Goal: Navigation & Orientation: Understand site structure

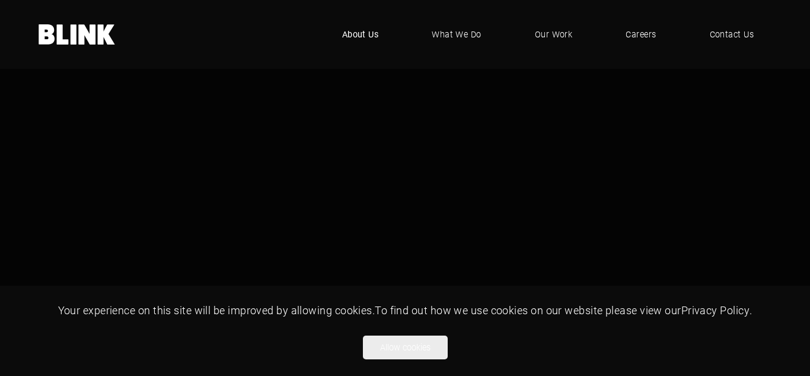
click at [357, 36] on span "About Us" at bounding box center [360, 34] width 37 height 13
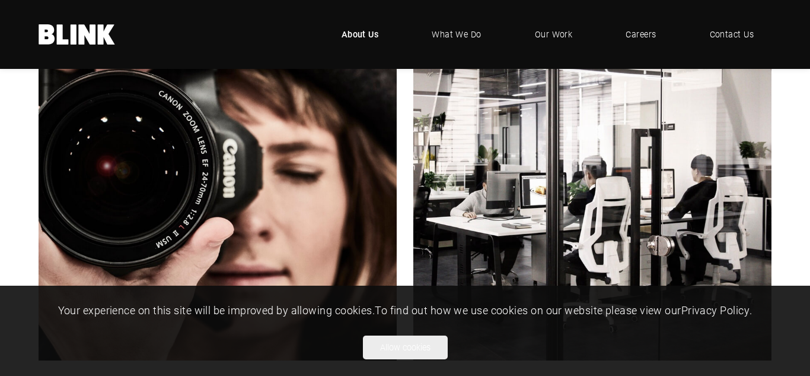
scroll to position [380, 0]
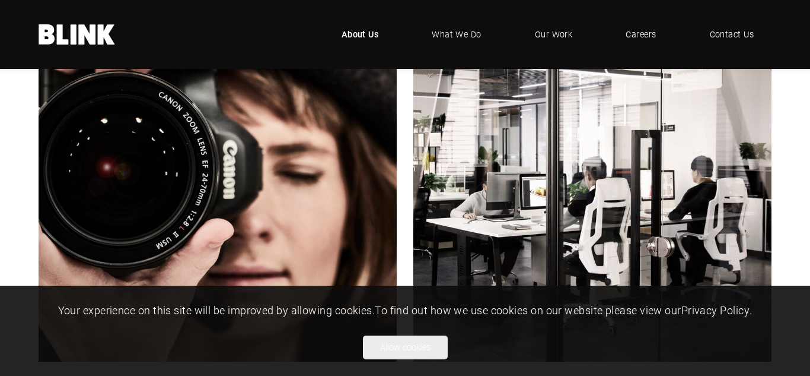
click at [0, 0] on link "Next slide" at bounding box center [0, 0] width 0 height 0
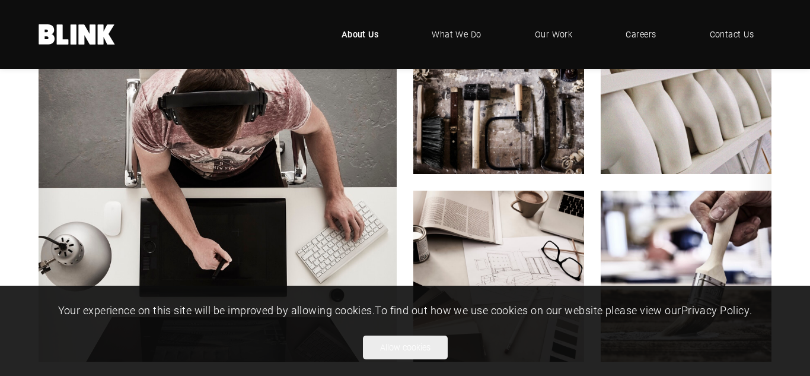
click at [0, 0] on link "Next slide" at bounding box center [0, 0] width 0 height 0
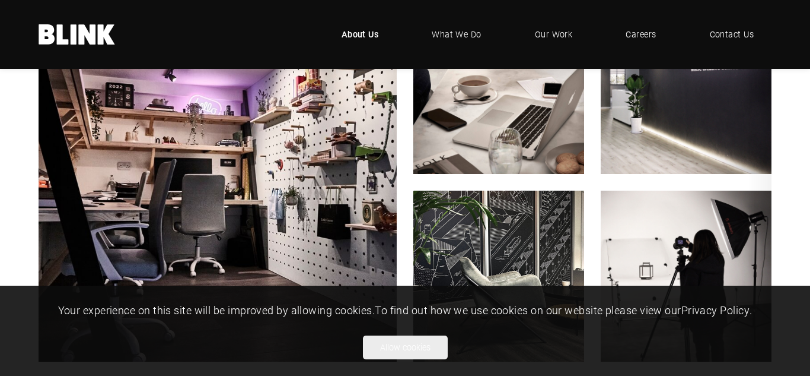
click at [0, 0] on icon "Next slide" at bounding box center [0, 0] width 0 height 0
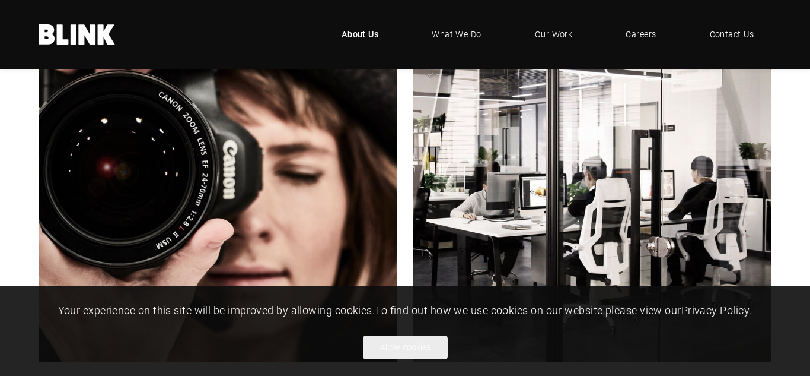
click at [795, 193] on div at bounding box center [405, 202] width 810 height 398
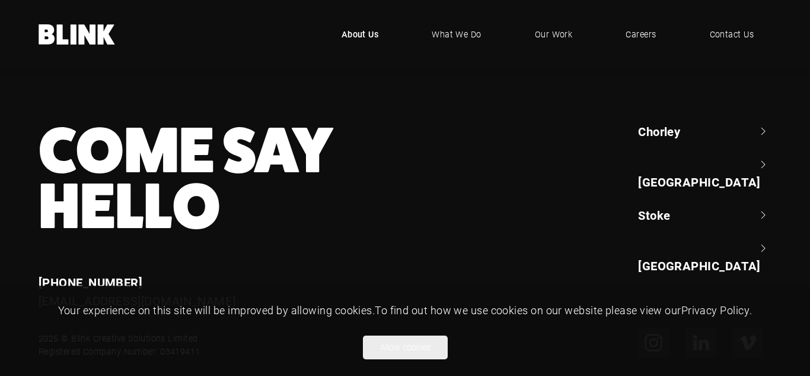
scroll to position [2703, 0]
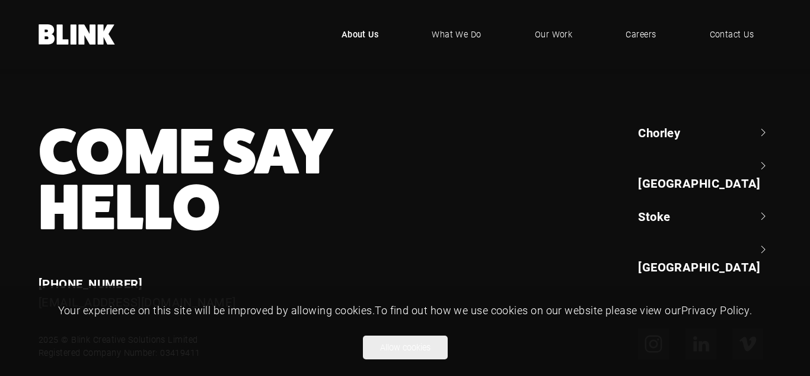
click at [704, 157] on link "[GEOGRAPHIC_DATA]" at bounding box center [704, 174] width 133 height 34
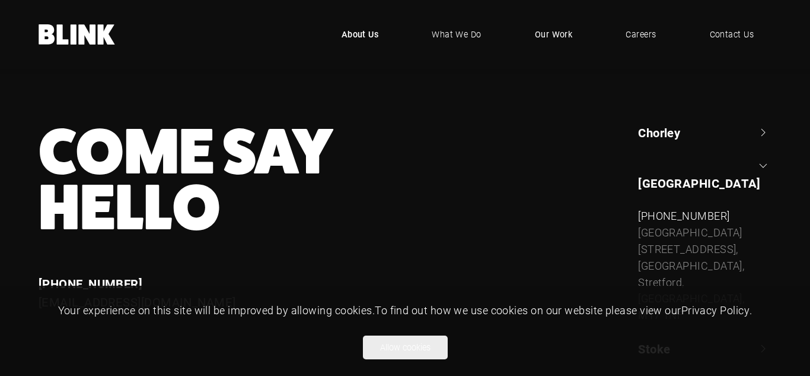
click at [552, 32] on span "Our Work" at bounding box center [554, 34] width 38 height 13
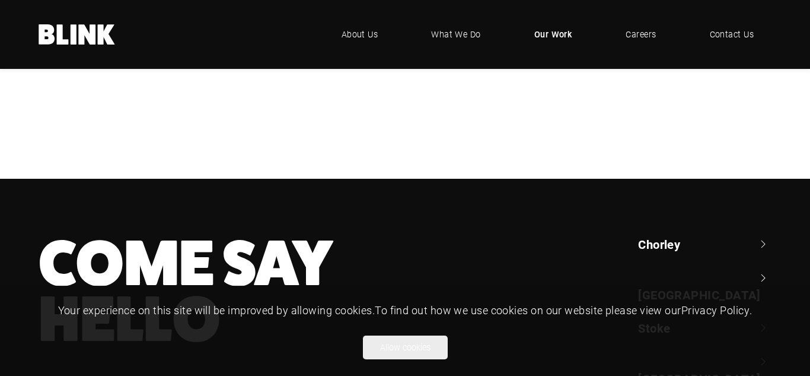
scroll to position [472, 0]
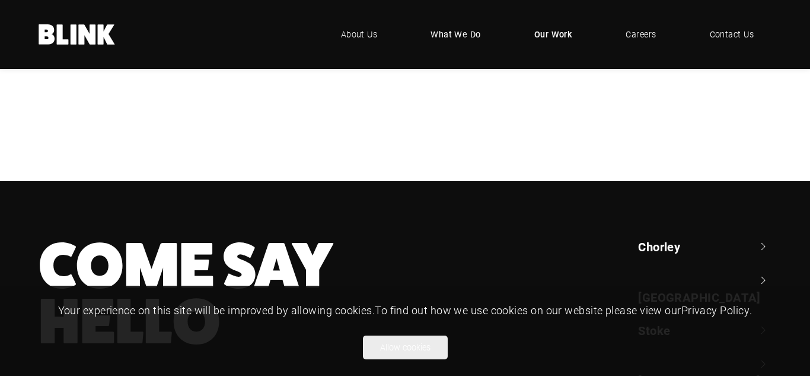
click at [473, 31] on span "What We Do" at bounding box center [456, 34] width 50 height 13
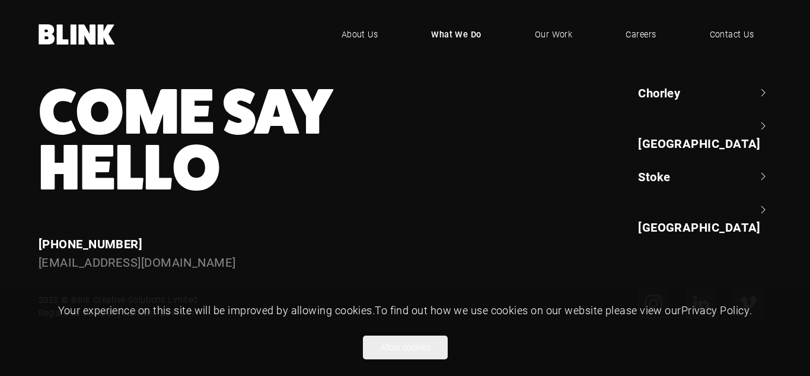
scroll to position [759, 0]
